Goal: Information Seeking & Learning: Check status

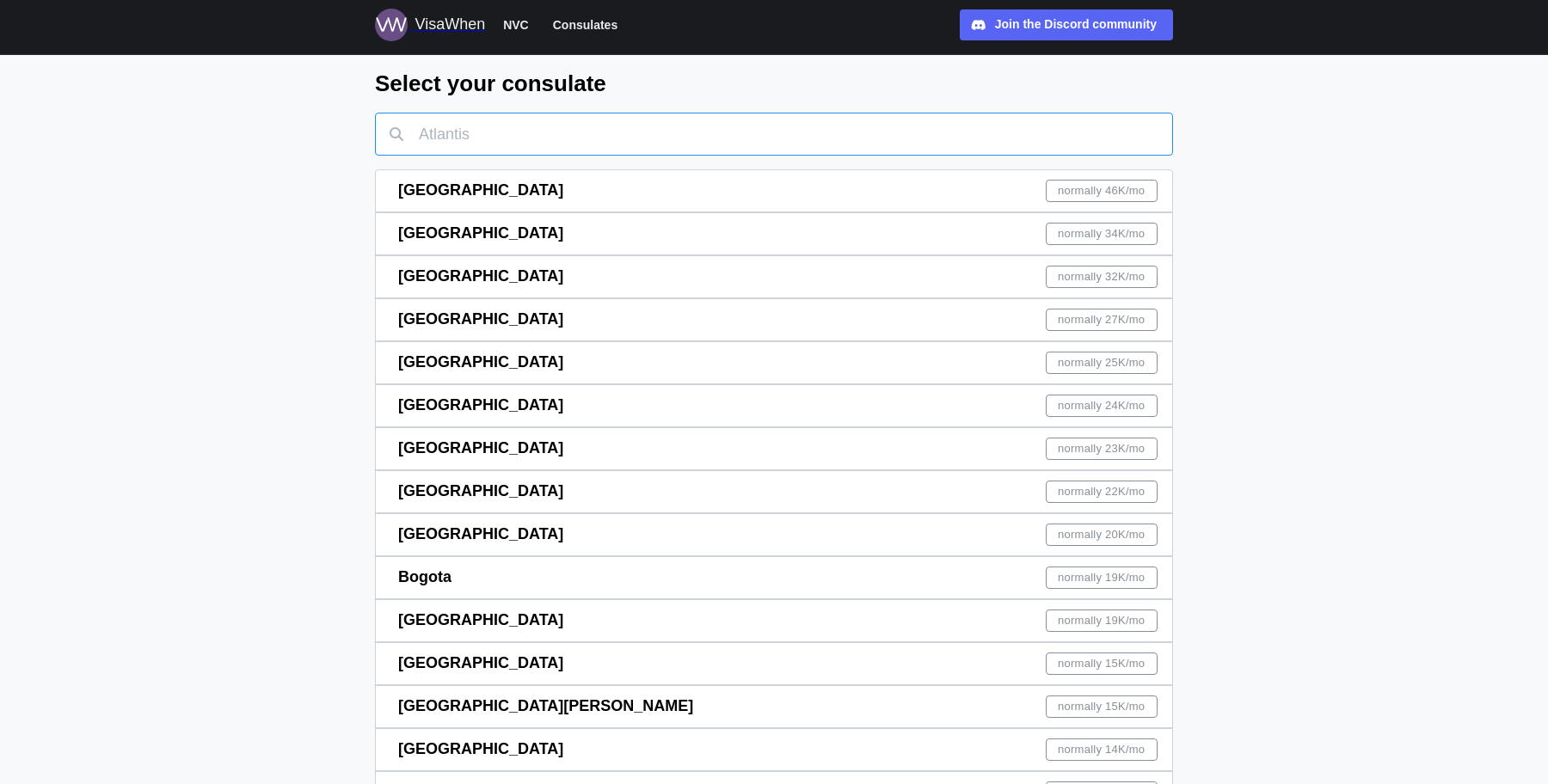
click at [463, 134] on input "text" at bounding box center [774, 134] width 798 height 43
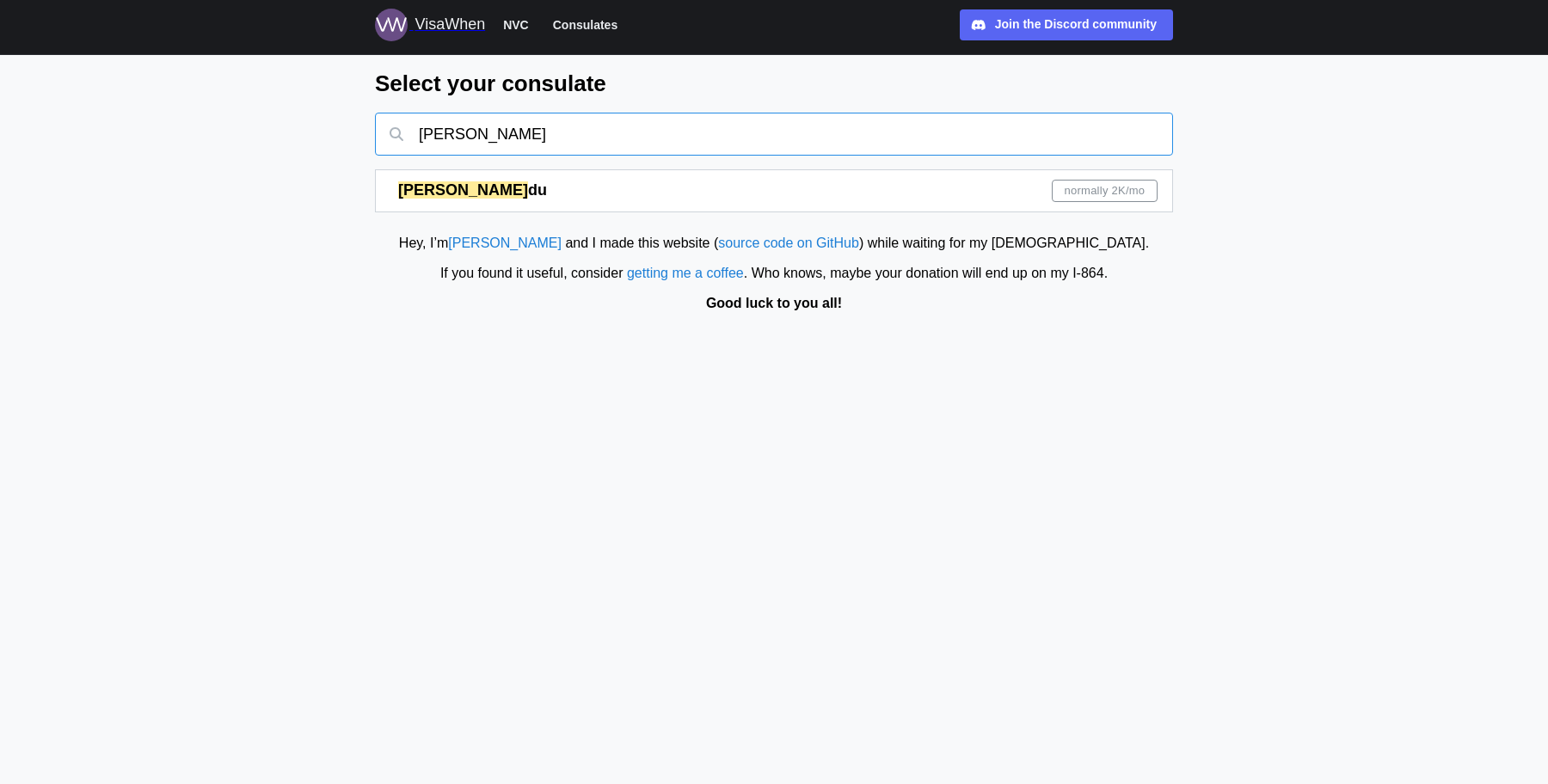
type input "[PERSON_NAME]"
click at [536, 184] on div "[PERSON_NAME] du normally 2K /mo" at bounding box center [778, 190] width 760 height 41
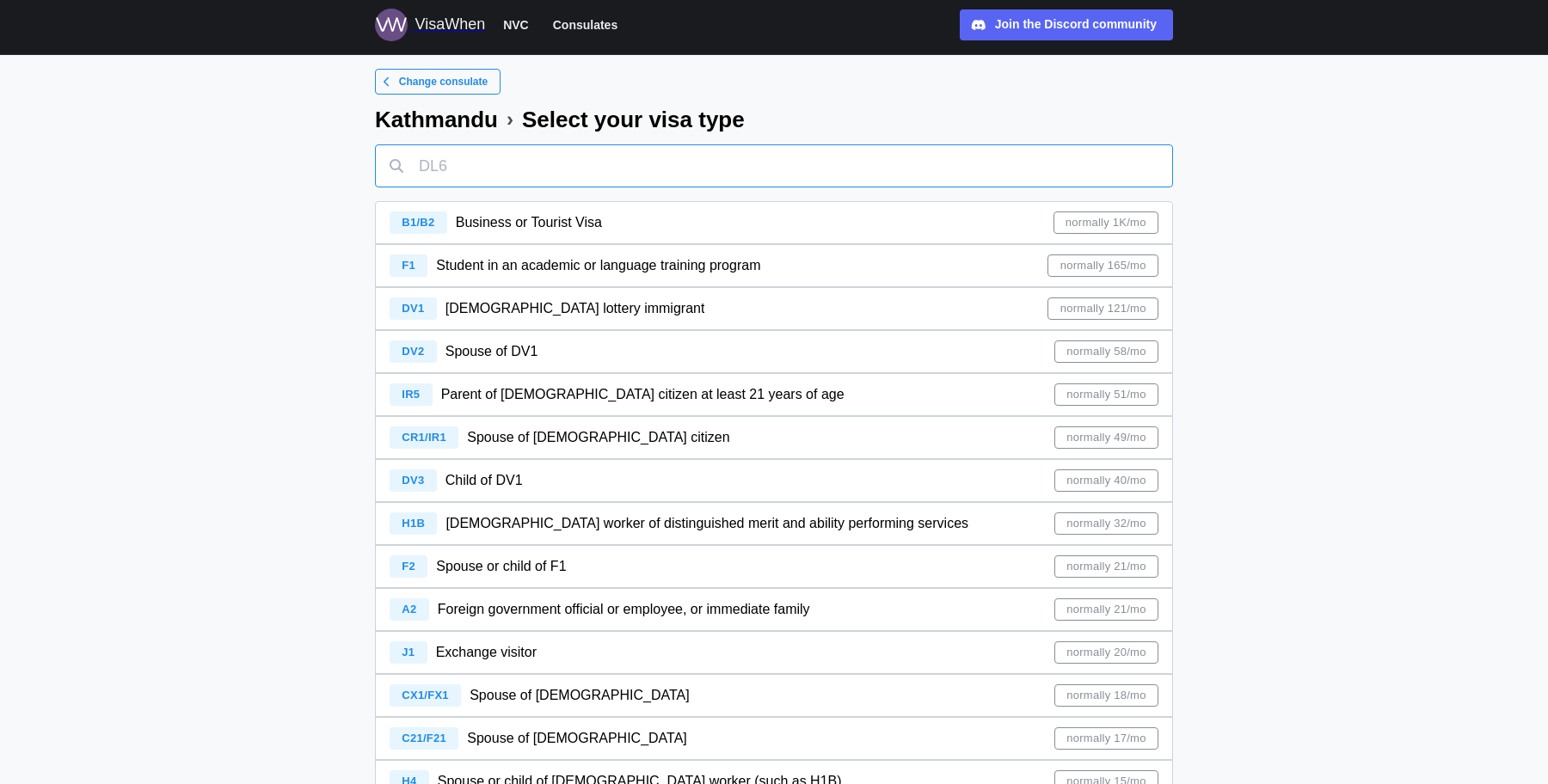
click at [525, 177] on input "text" at bounding box center [774, 166] width 798 height 43
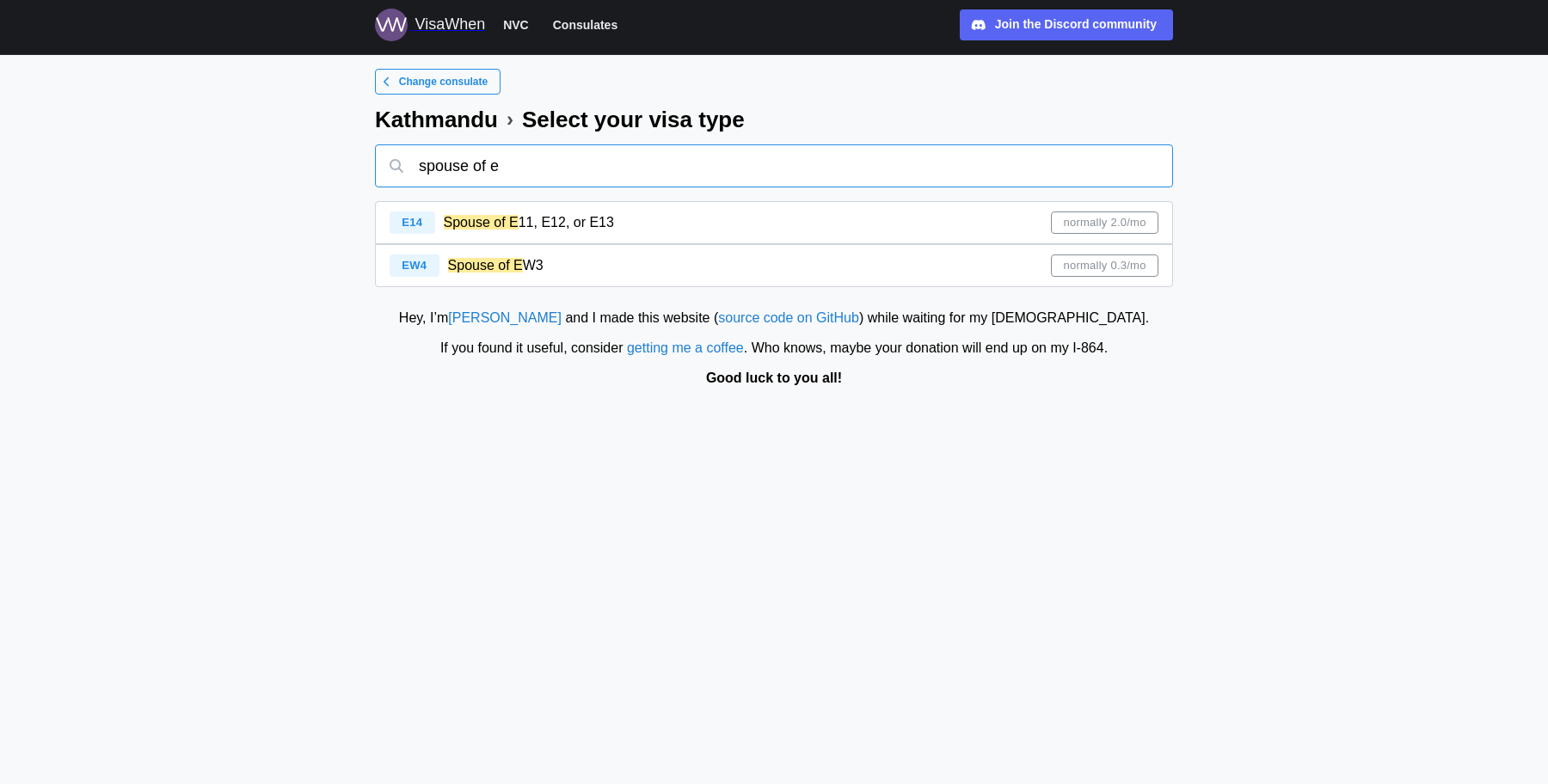
type input "spouse of e"
click at [505, 273] on mark "Spouse of E" at bounding box center [485, 266] width 75 height 15
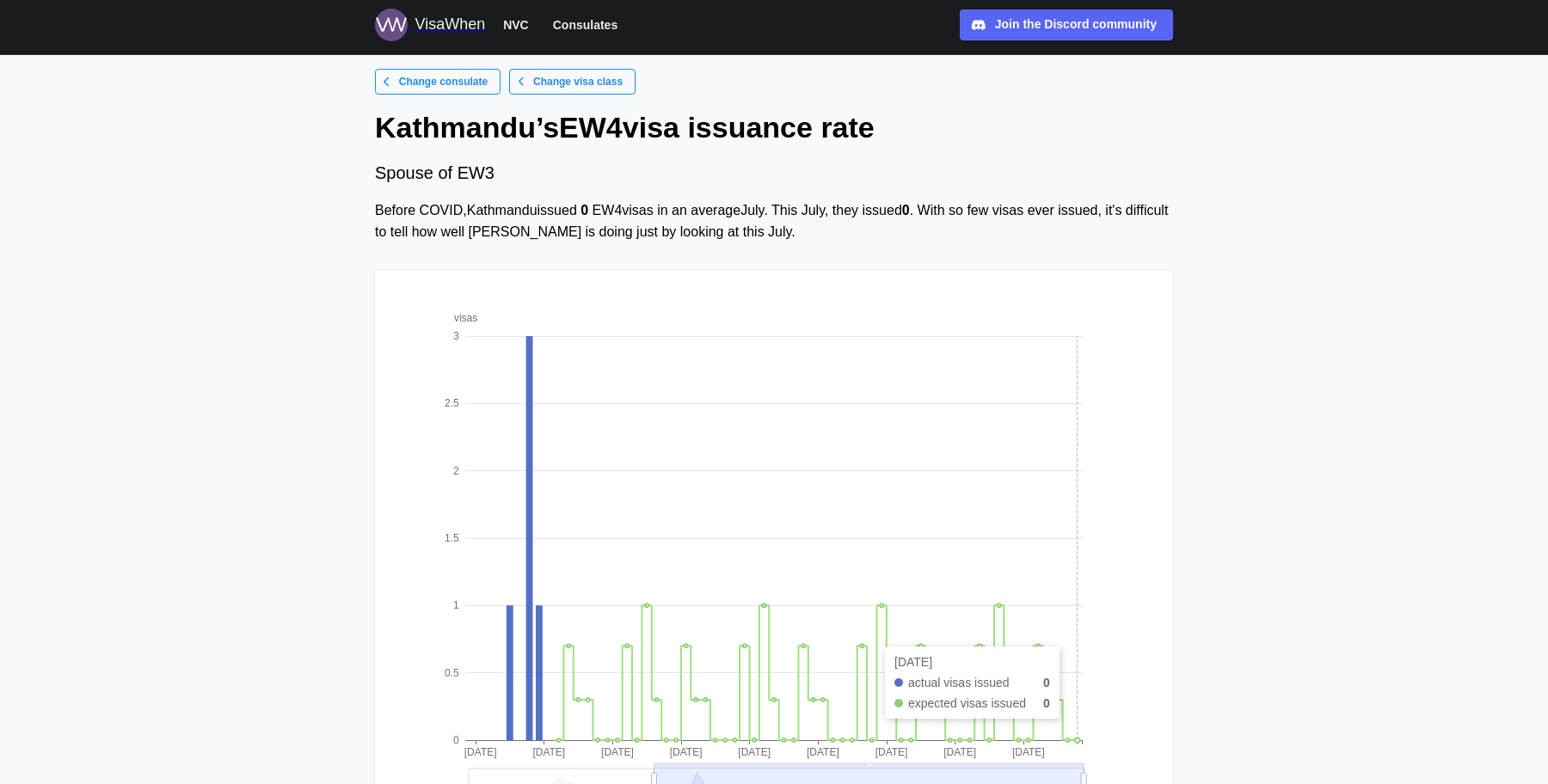
scroll to position [209, 0]
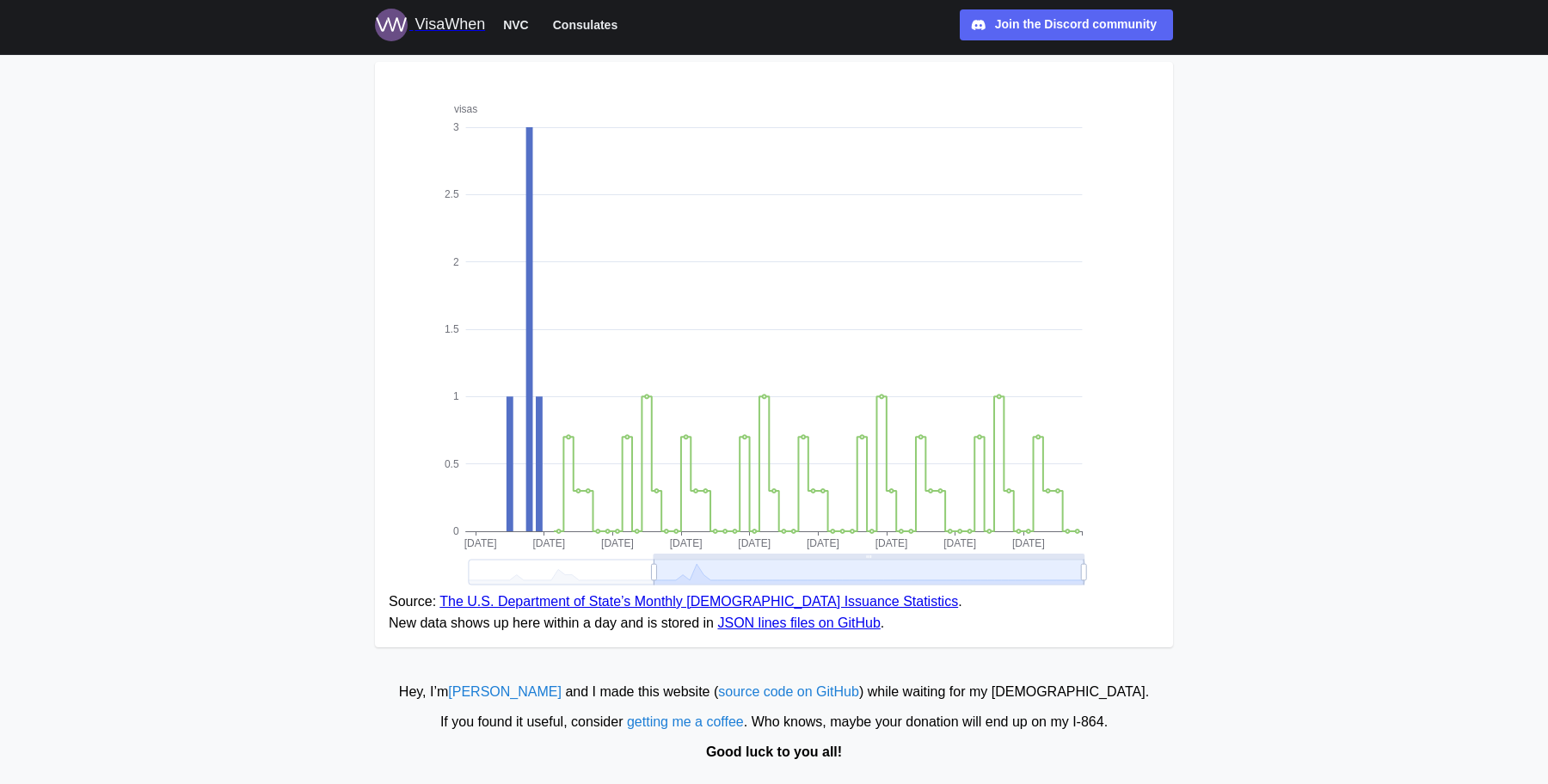
click at [507, 24] on span "NVC" at bounding box center [516, 25] width 25 height 21
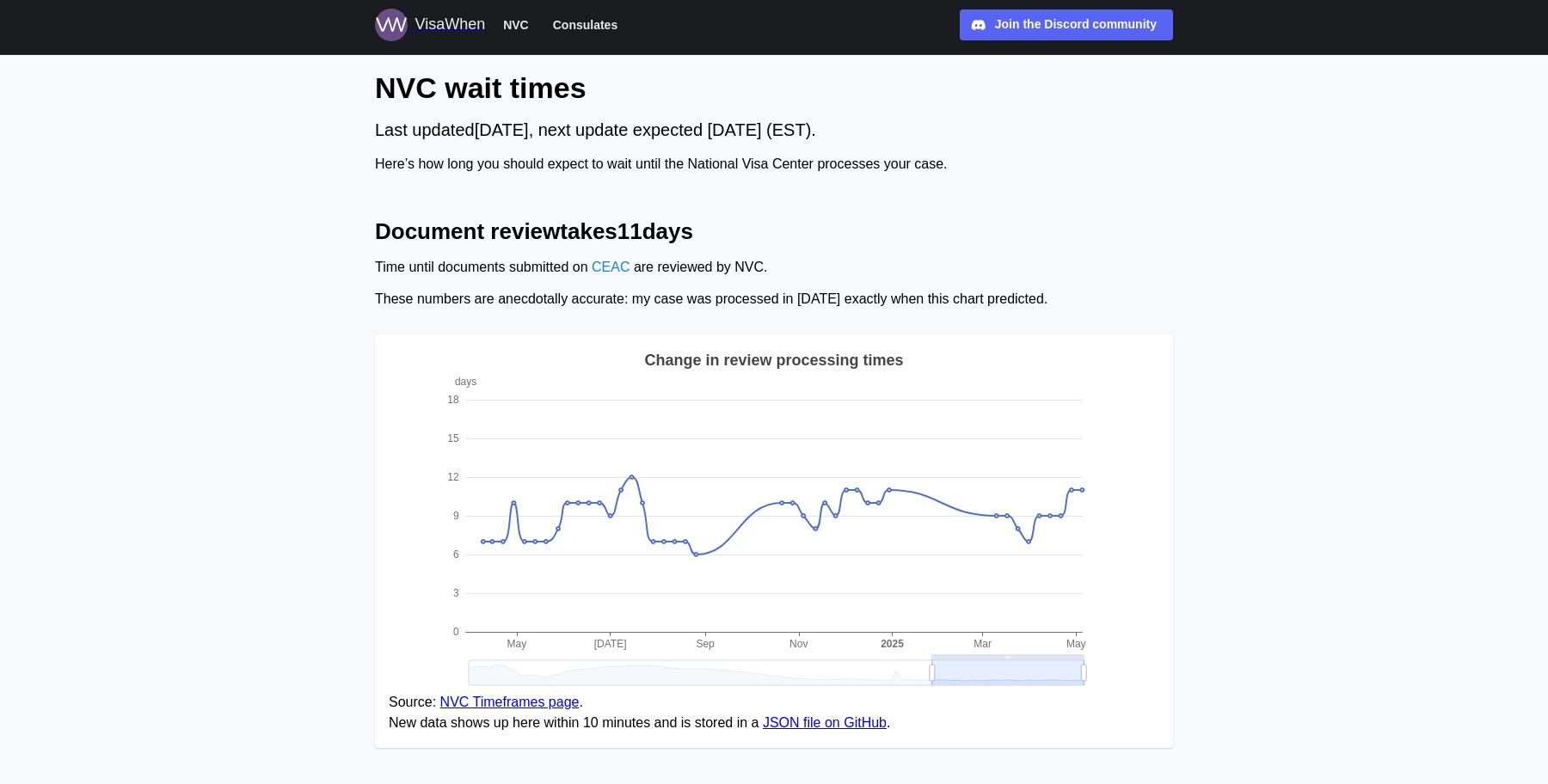
click at [938, 671] on icon at bounding box center [776, 672] width 616 height 25
drag, startPoint x: 939, startPoint y: 668, endPoint x: 1167, endPoint y: 668, distance: 228.0
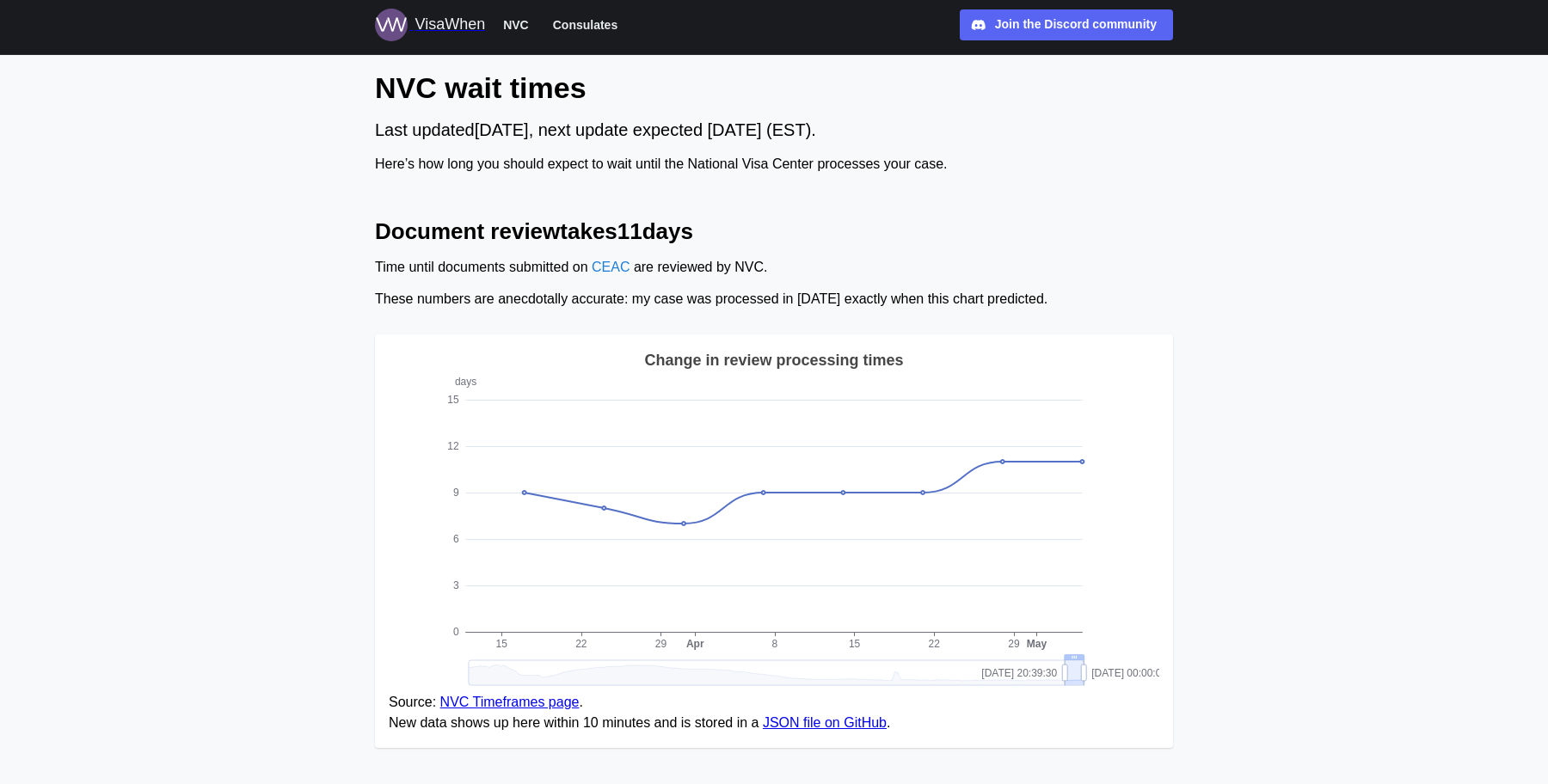
drag, startPoint x: 939, startPoint y: 675, endPoint x: 1068, endPoint y: 665, distance: 129.4
click at [464, 699] on link "NVC Timeframes page" at bounding box center [510, 702] width 139 height 15
